Goal: Information Seeking & Learning: Learn about a topic

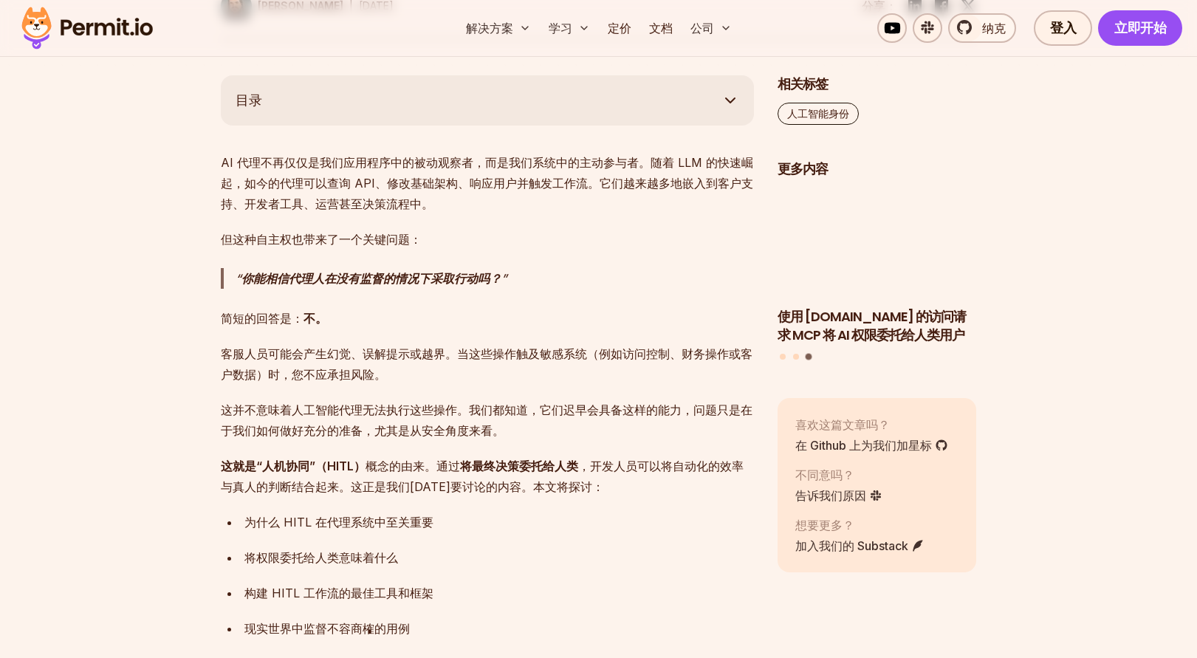
scroll to position [761, 0]
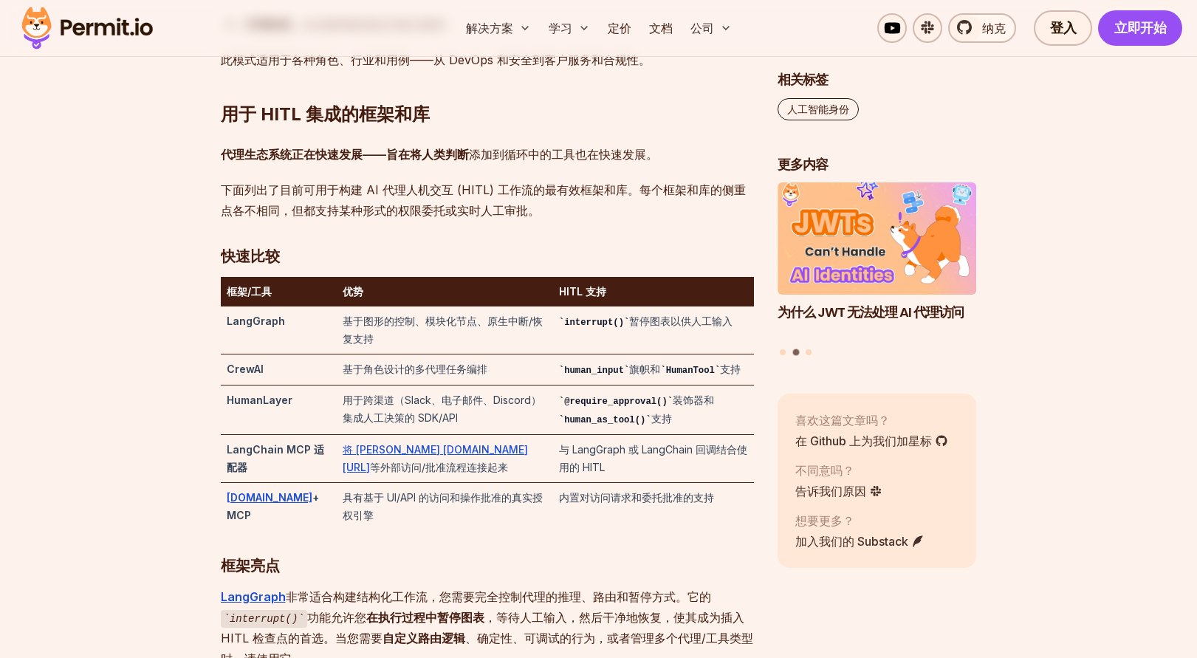
scroll to position [2711, 0]
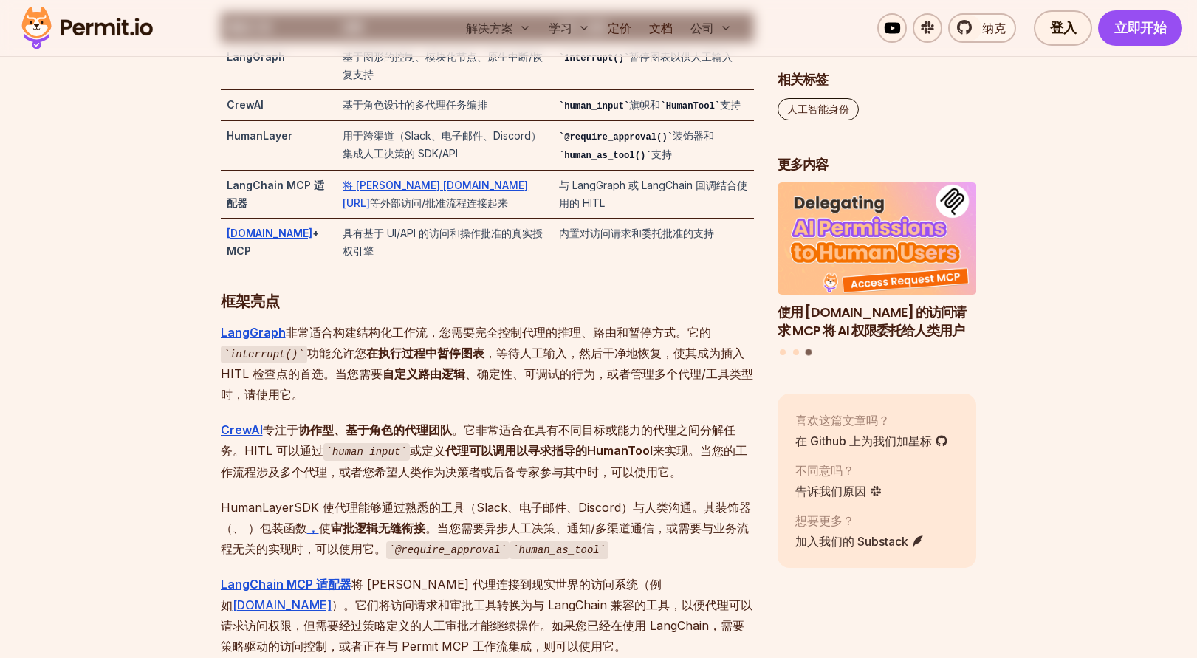
scroll to position [2977, 0]
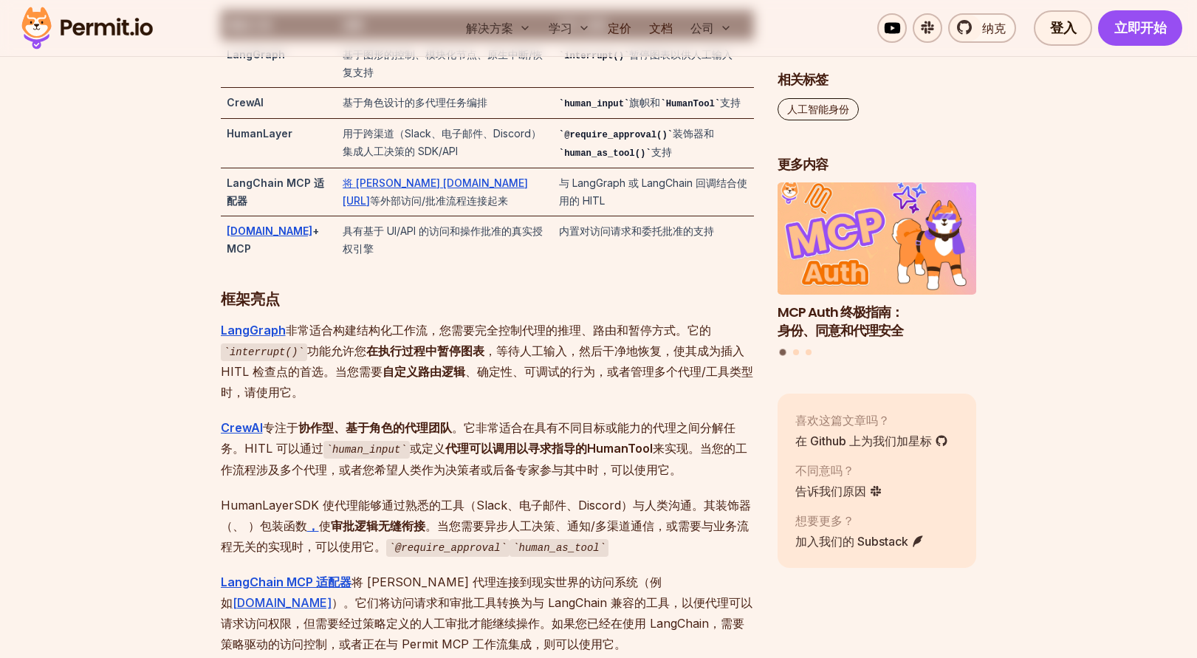
click at [520, 403] on p "LangGraph 非常适合构建结构化工作流，您需要完全控制代理的推理、路由和暂停方式。它的 interrupt() 功能允许您 在执行过程中暂停图表 ，等待…" at bounding box center [487, 361] width 533 height 83
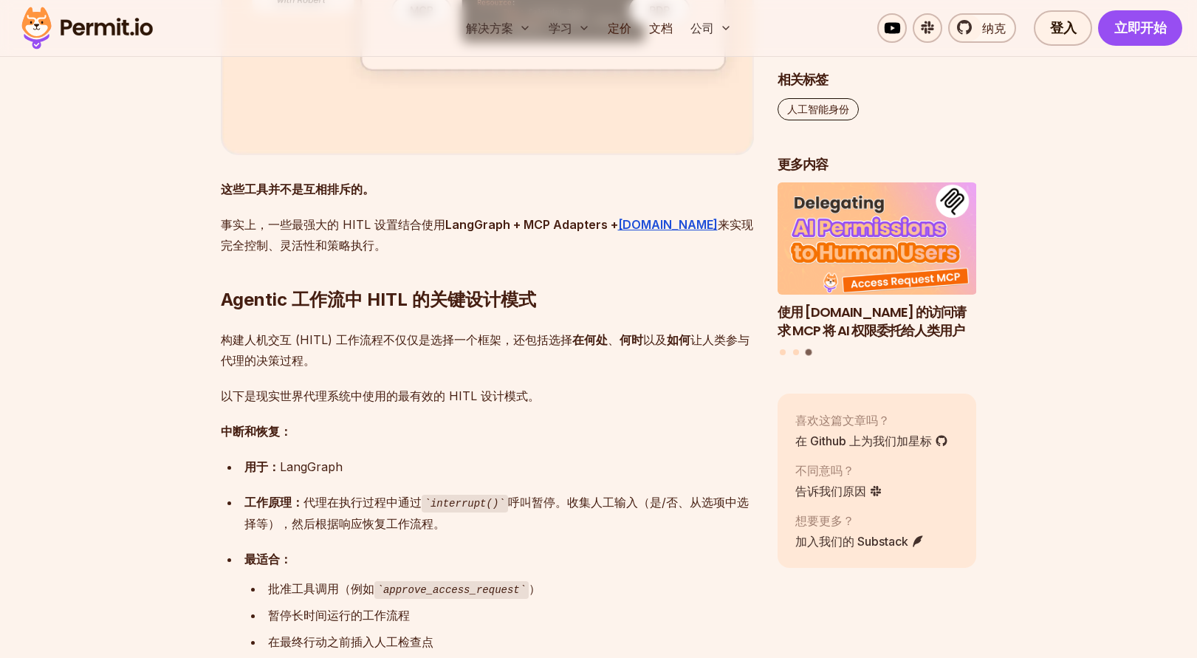
scroll to position [4395, 0]
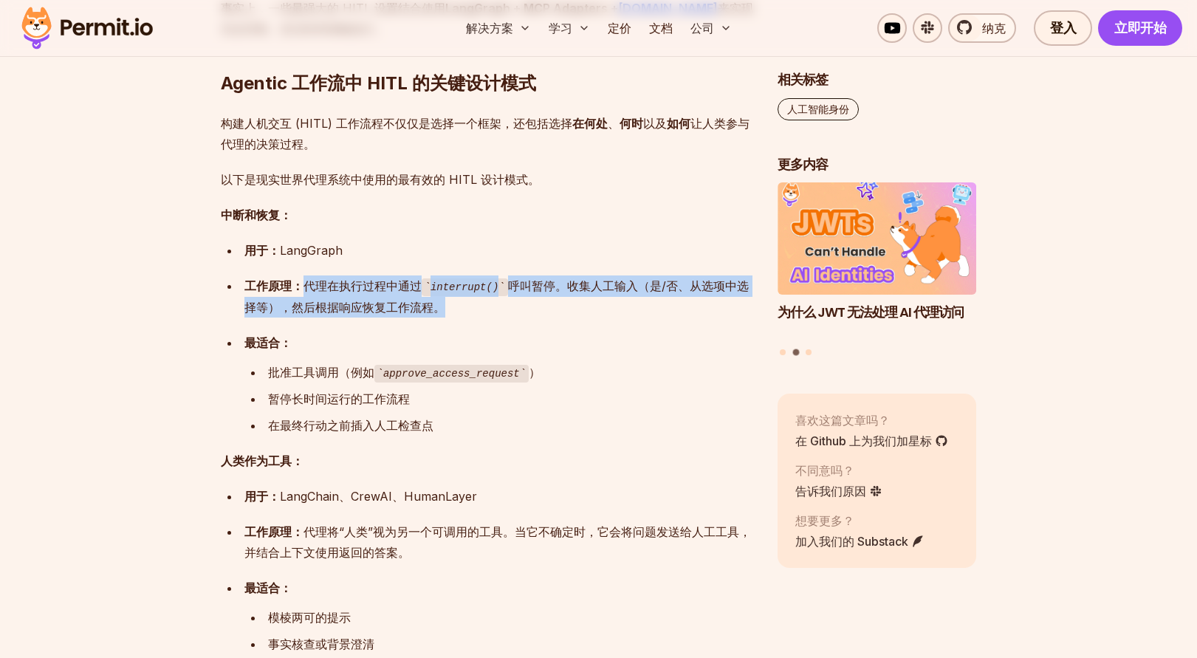
drag, startPoint x: 427, startPoint y: 374, endPoint x: 305, endPoint y: 349, distance: 124.4
click at [305, 318] on div "工作原理： 代理在执行过程中通过 interrupt() 呼叫暂停。收集人工输入（是/否、从选项中选择等），然后根据响应恢复工作流程。" at bounding box center [499, 296] width 510 height 42
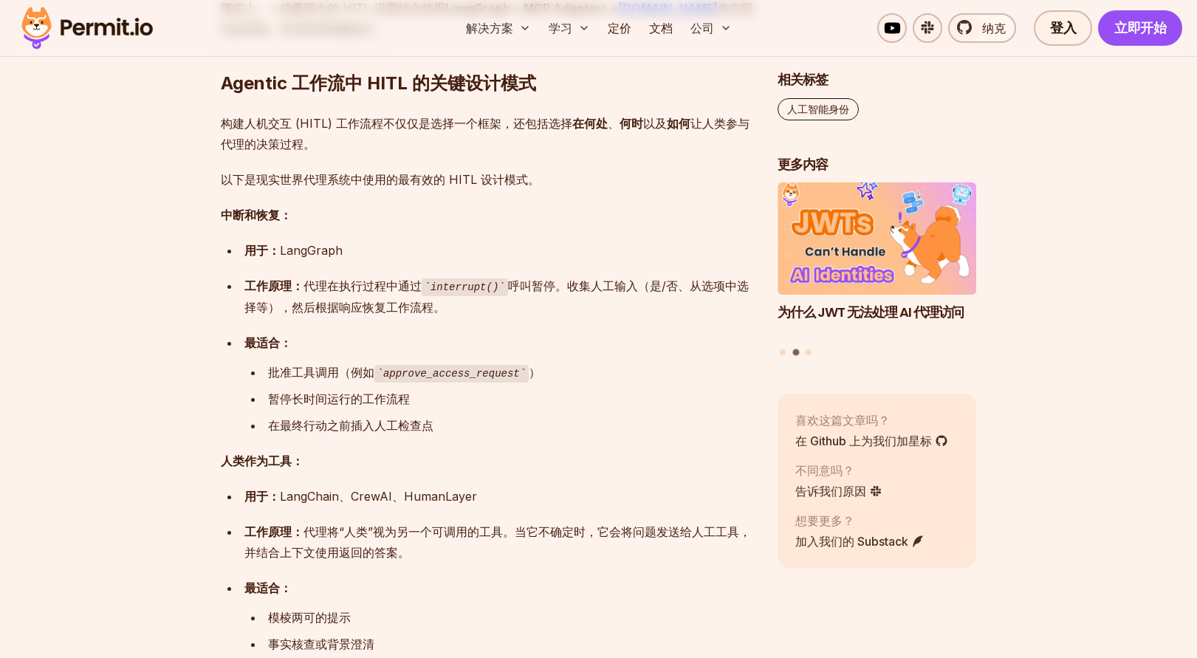
click at [332, 390] on ul "用于： LangGraph 工作原理： 代理在执行过程中通过 interrupt() 呼叫暂停。收集人工输入（是/否、从选项中选择等），然后根据响应恢复工作流…" at bounding box center [487, 338] width 533 height 196
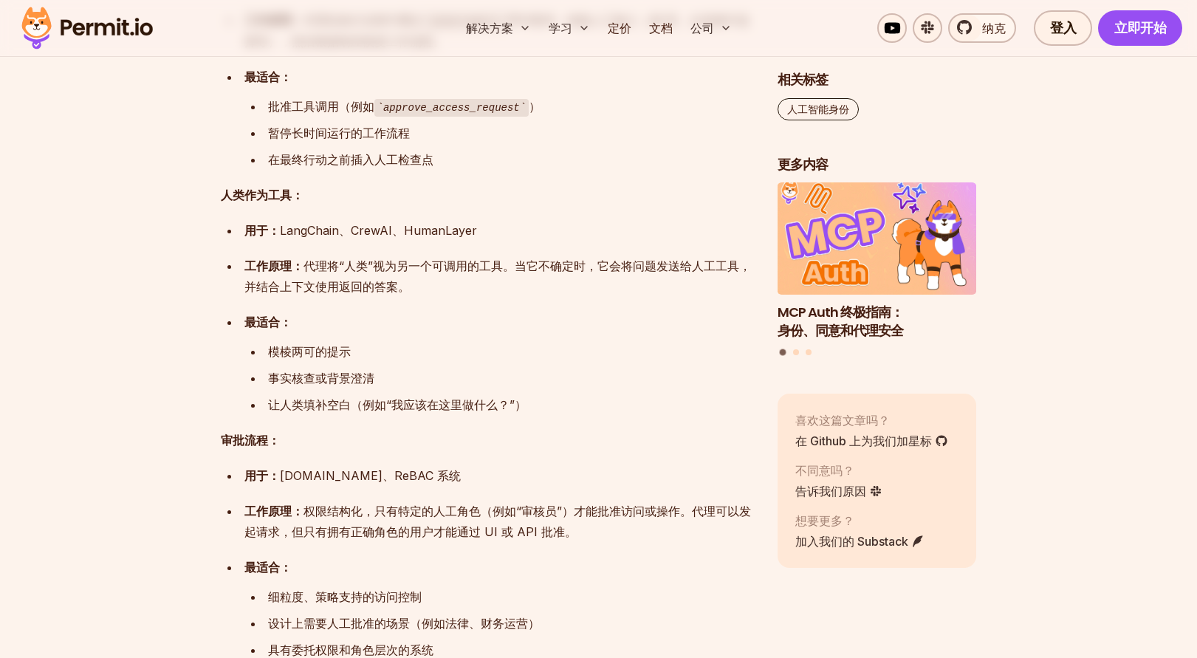
scroll to position [4572, 0]
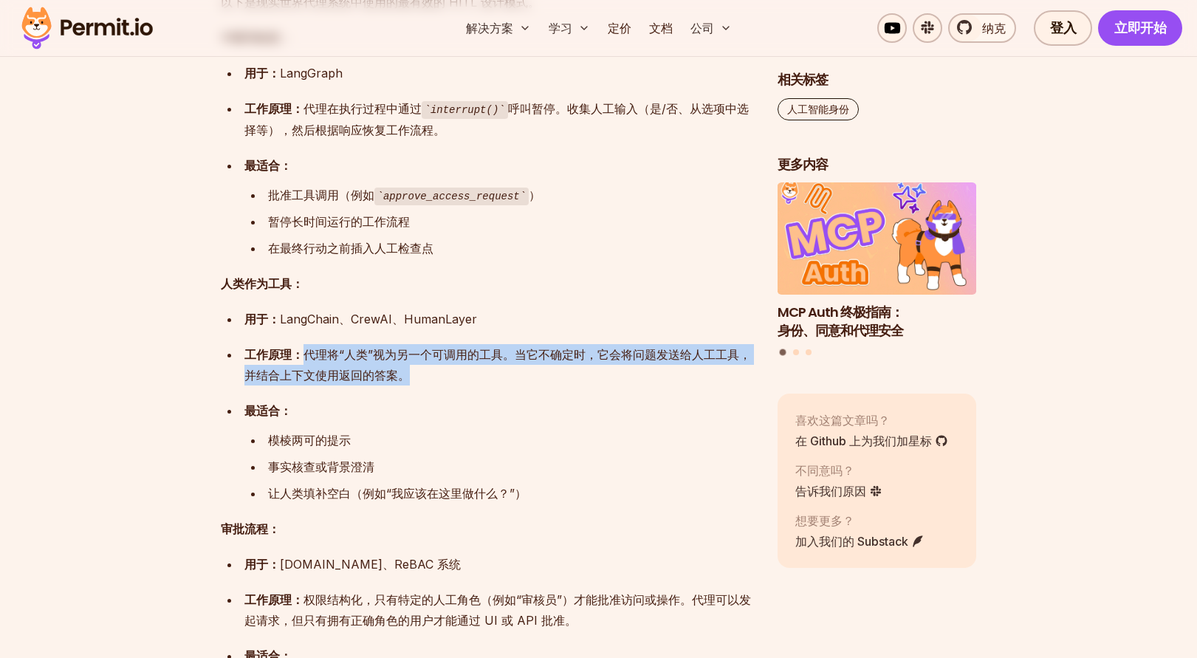
drag, startPoint x: 306, startPoint y: 422, endPoint x: 427, endPoint y: 448, distance: 123.8
click at [427, 385] on div "工作原理： 代理将“人类”视为另一个可调用的工具。当它不确定时，它会将问题发送给人工工具，并结合上下文使用返回的答案。" at bounding box center [499, 364] width 510 height 41
click at [437, 385] on div "工作原理： 代理将“人类”视为另一个可调用的工具。当它不确定时，它会将问题发送给人工工具，并结合上下文使用返回的答案。" at bounding box center [499, 364] width 510 height 41
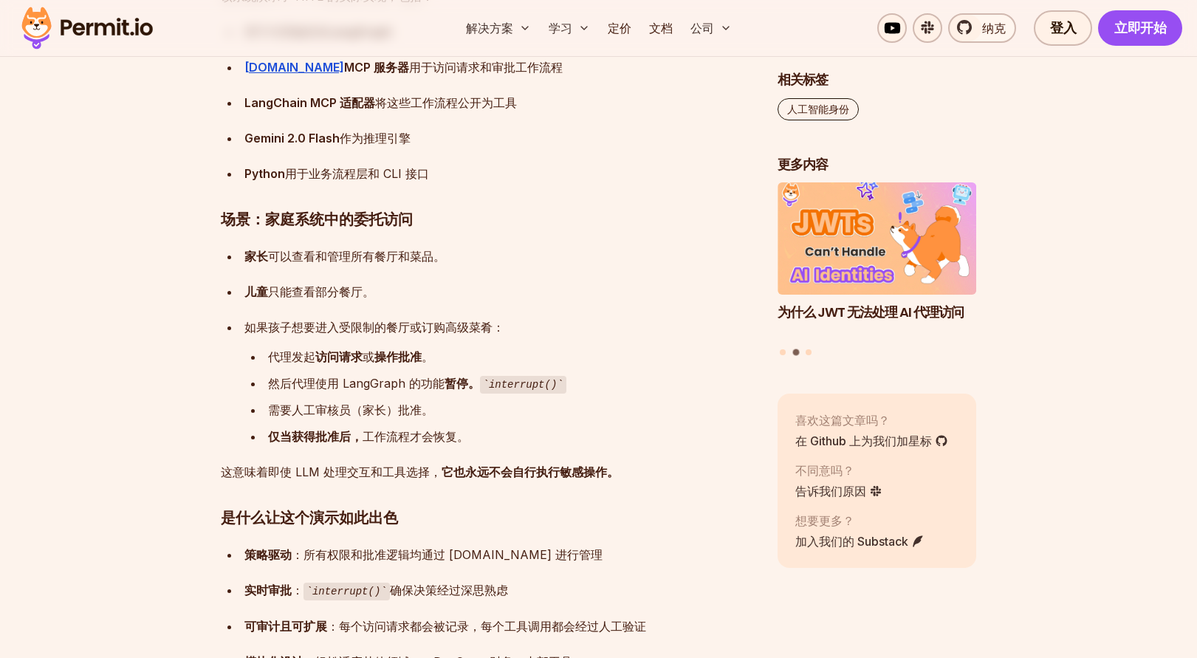
scroll to position [5990, 0]
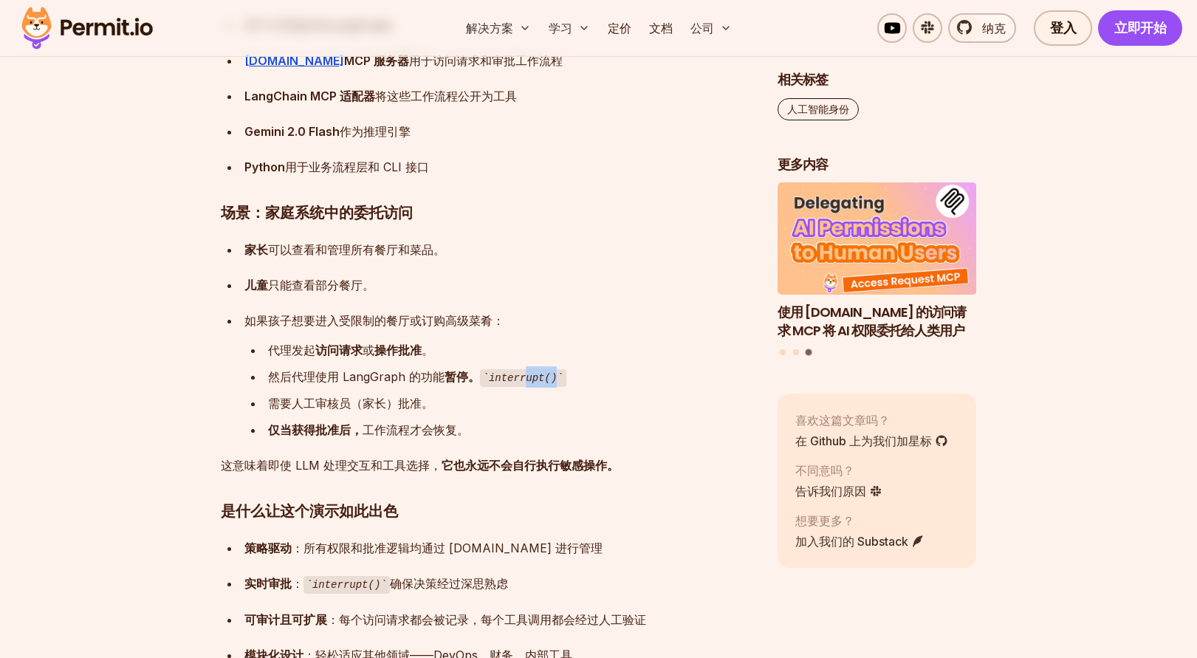
drag, startPoint x: 563, startPoint y: 449, endPoint x: 518, endPoint y: 456, distance: 44.8
click at [518, 388] on div "然后代理 使用 LangGraph 的 功能 暂停。 interrupt()" at bounding box center [511, 376] width 486 height 21
click at [518, 387] on code "interrupt()" at bounding box center [523, 378] width 86 height 18
click at [521, 440] on div "仅当获得批准后， 工作流程才会恢复 。" at bounding box center [511, 429] width 486 height 21
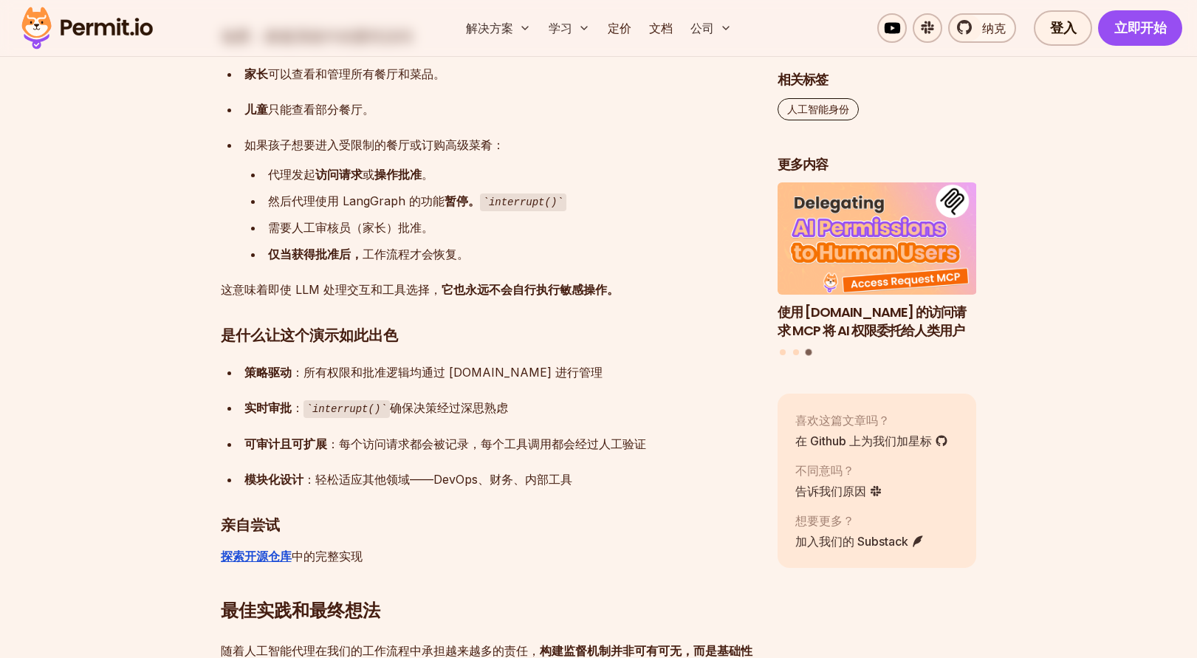
scroll to position [6167, 0]
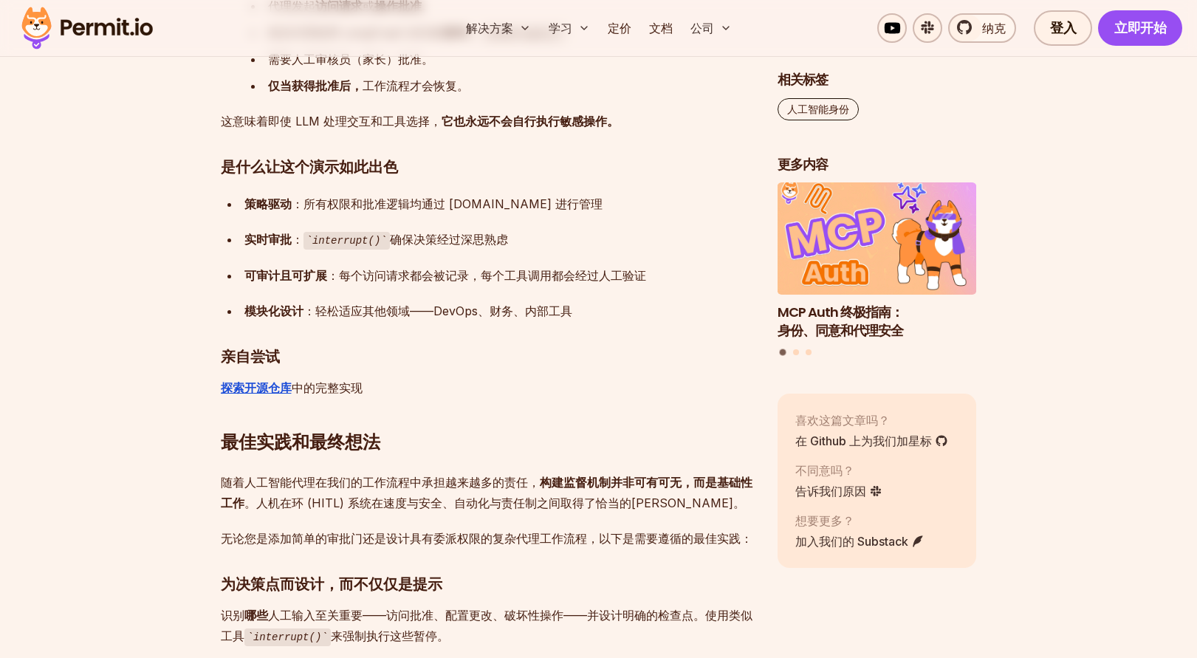
scroll to position [6433, 0]
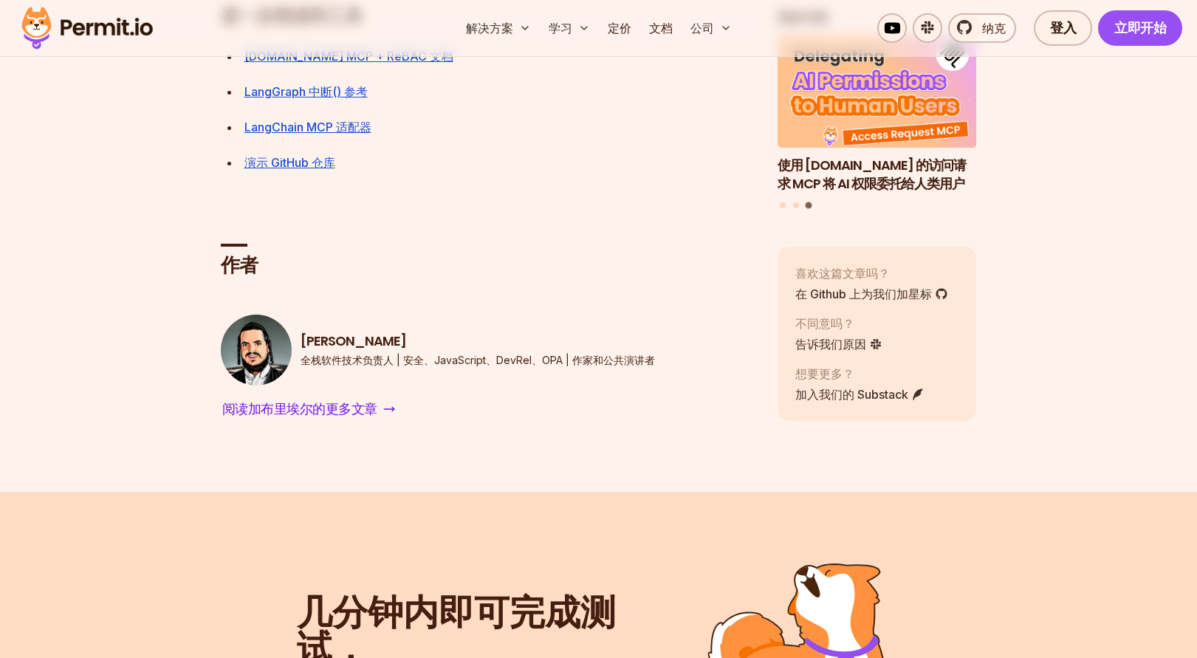
scroll to position [7673, 0]
